Goal: Task Accomplishment & Management: Use online tool/utility

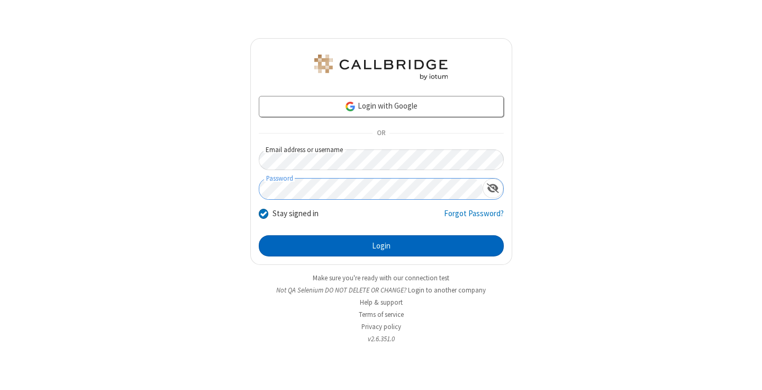
click at [381, 246] on button "Login" at bounding box center [381, 245] width 245 height 21
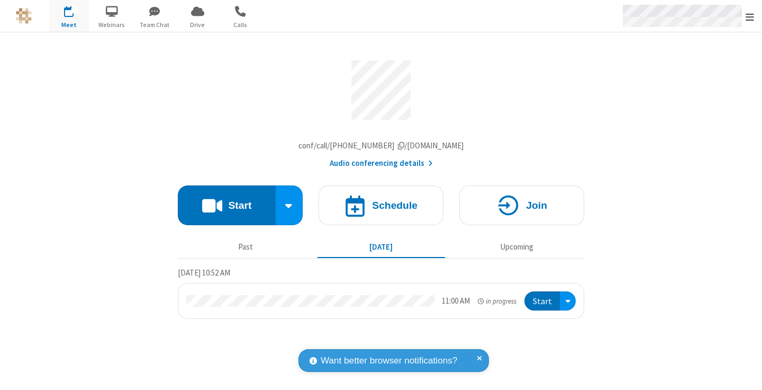
click at [750, 16] on span "Open menu" at bounding box center [750, 17] width 8 height 11
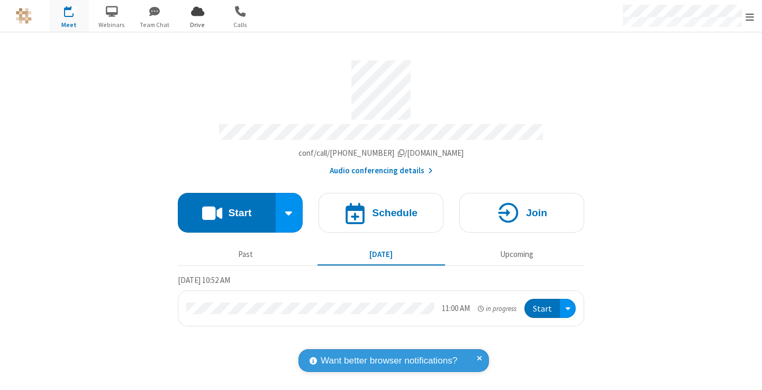
click at [197, 24] on span "Drive" at bounding box center [198, 25] width 40 height 10
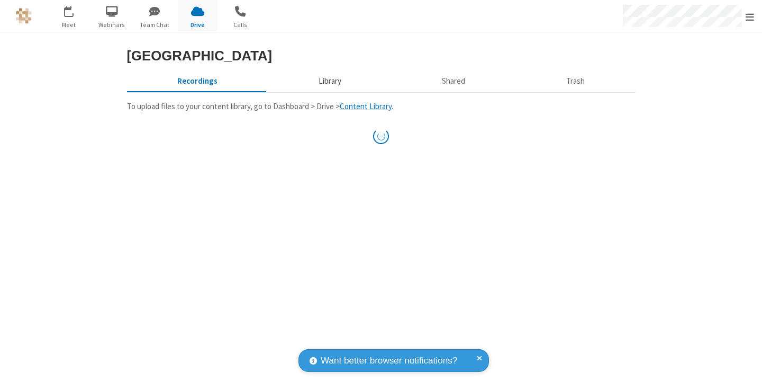
click at [328, 91] on button "Library" at bounding box center [330, 81] width 124 height 20
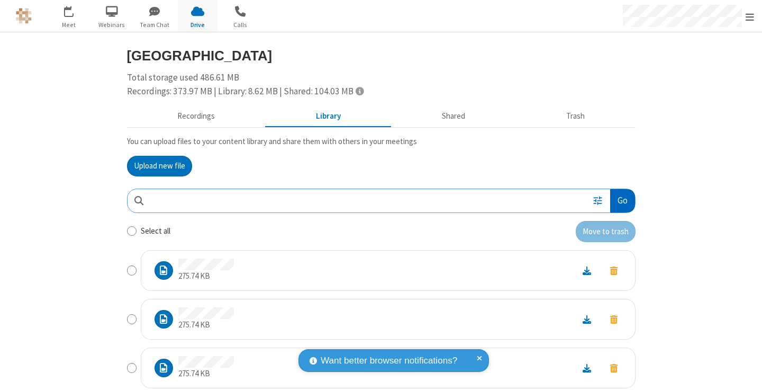
click at [618, 200] on button "Go" at bounding box center [622, 201] width 24 height 24
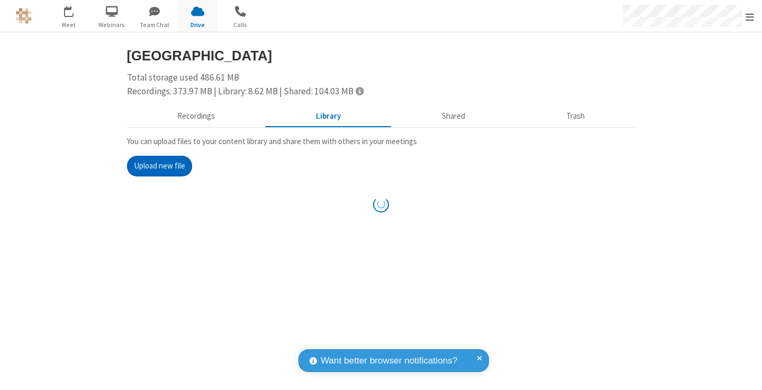
click at [159, 166] on button "Upload new file" at bounding box center [159, 166] width 65 height 21
